Goal: Task Accomplishment & Management: Use online tool/utility

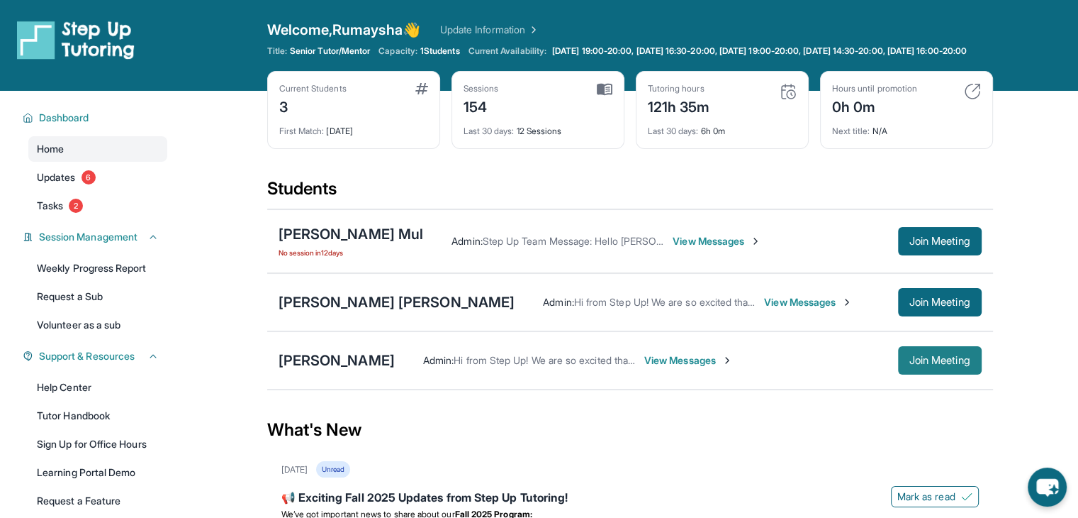
click at [923, 364] on span "Join Meeting" at bounding box center [940, 360] width 61 height 9
click at [902, 374] on button "Join Meeting" at bounding box center [940, 360] width 84 height 28
click at [605, 367] on span "View Messages" at bounding box center [581, 360] width 89 height 14
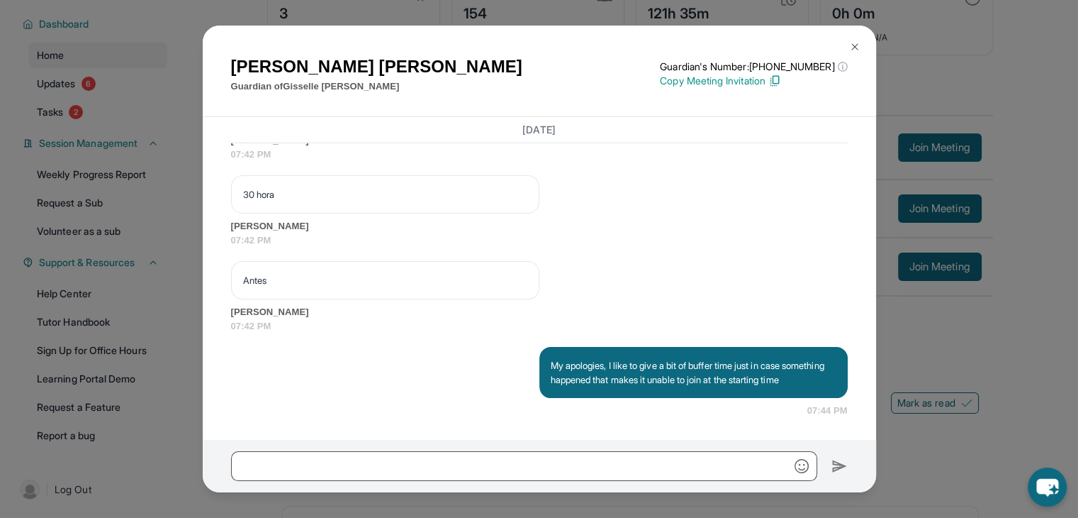
scroll to position [37451, 0]
click at [851, 47] on img at bounding box center [854, 46] width 11 height 11
